Goal: Use online tool/utility: Utilize a website feature to perform a specific function

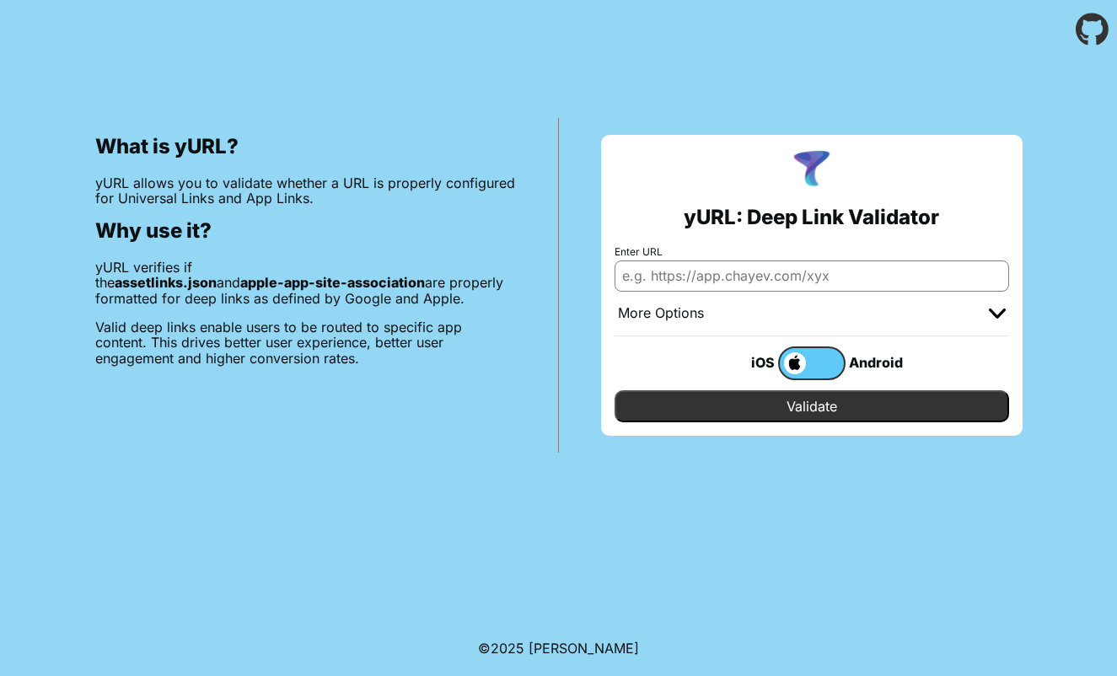
click at [724, 271] on input "Enter URL" at bounding box center [812, 276] width 395 height 30
paste input "[URL][DOMAIN_NAME]"
type input "[URL][DOMAIN_NAME]"
click at [815, 406] on input "Validate" at bounding box center [812, 406] width 395 height 32
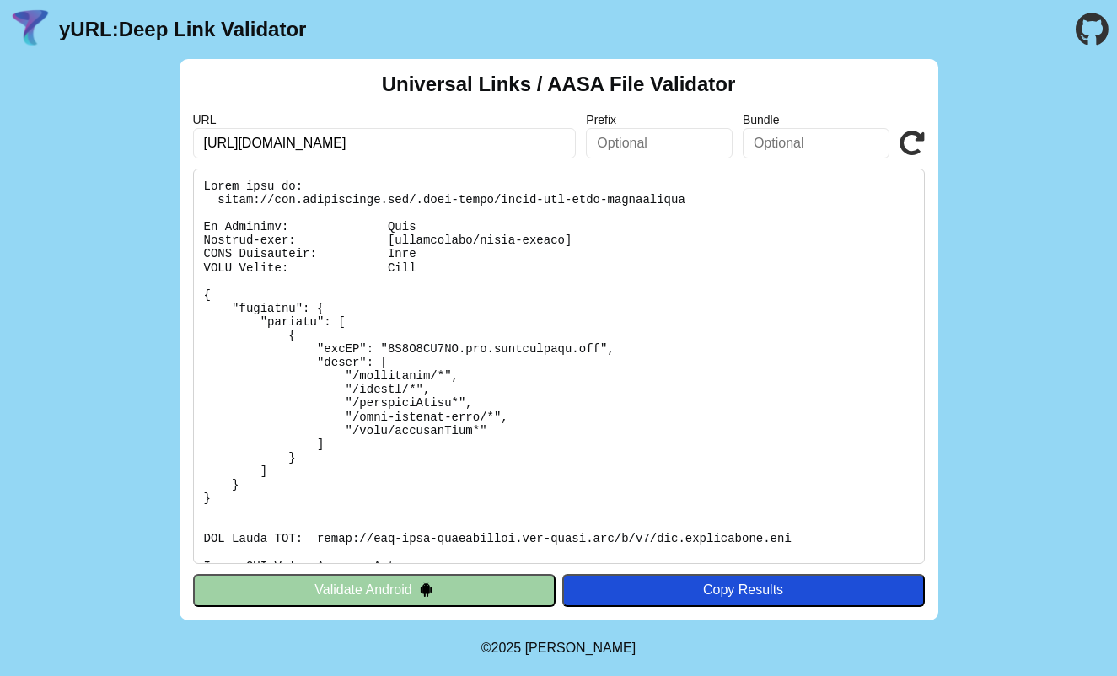
click at [459, 347] on pre at bounding box center [559, 367] width 732 height 396
drag, startPoint x: 457, startPoint y: 350, endPoint x: 390, endPoint y: 346, distance: 67.6
click at [390, 346] on pre at bounding box center [559, 367] width 732 height 396
copy pre "3G4H5FZ5AP"
click at [620, 136] on input "text" at bounding box center [659, 143] width 147 height 30
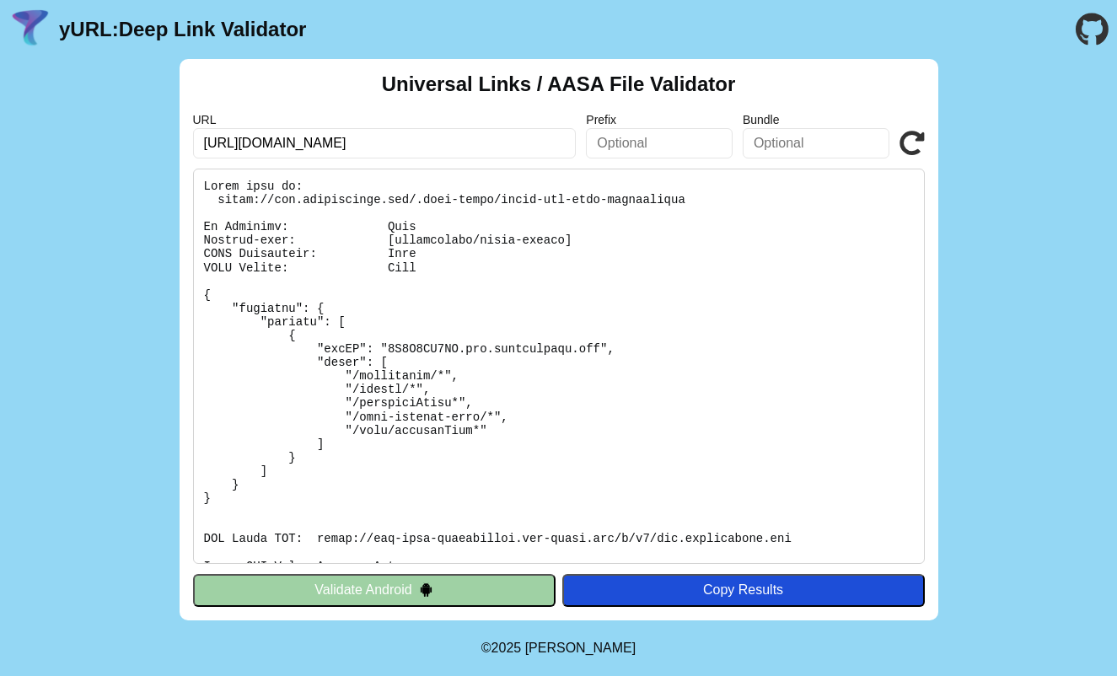
paste input "3G4H5FZ5AP"
type input "3G4H5FZ5AP"
drag, startPoint x: 602, startPoint y: 350, endPoint x: 465, endPoint y: 349, distance: 137.5
click at [465, 349] on pre at bounding box center [559, 367] width 732 height 396
copy pre "[DOMAIN_NAME]"
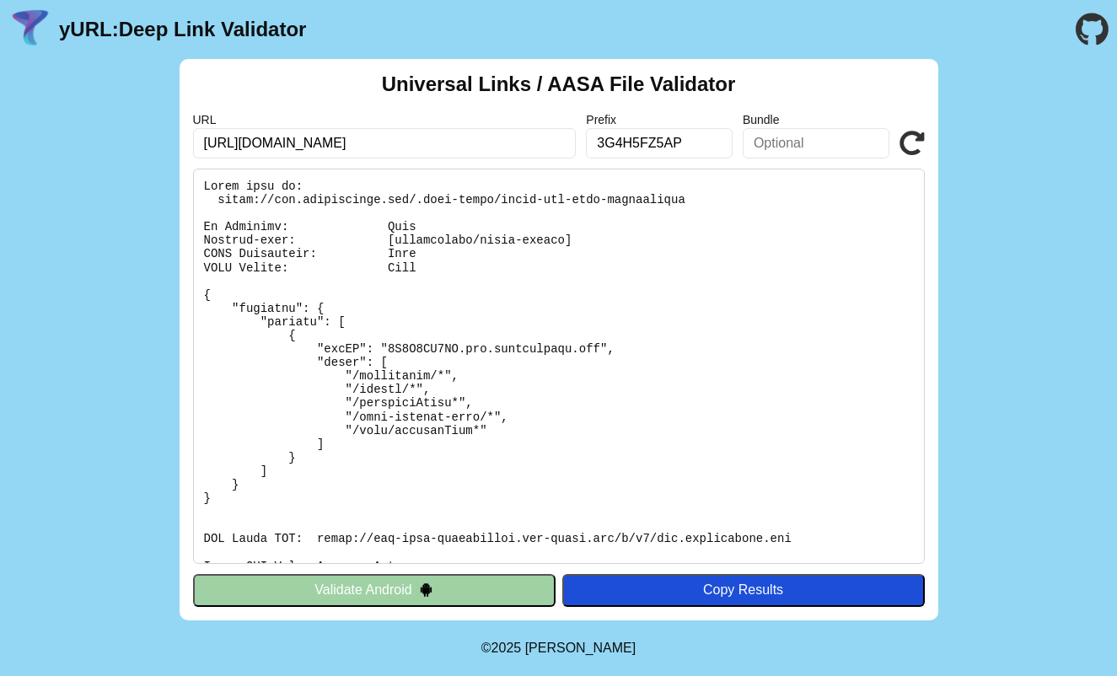
click at [790, 152] on input "text" at bounding box center [816, 143] width 147 height 30
paste input "[DOMAIN_NAME]"
type input "[DOMAIN_NAME]"
click at [907, 142] on icon at bounding box center [912, 143] width 25 height 25
